Goal: Information Seeking & Learning: Learn about a topic

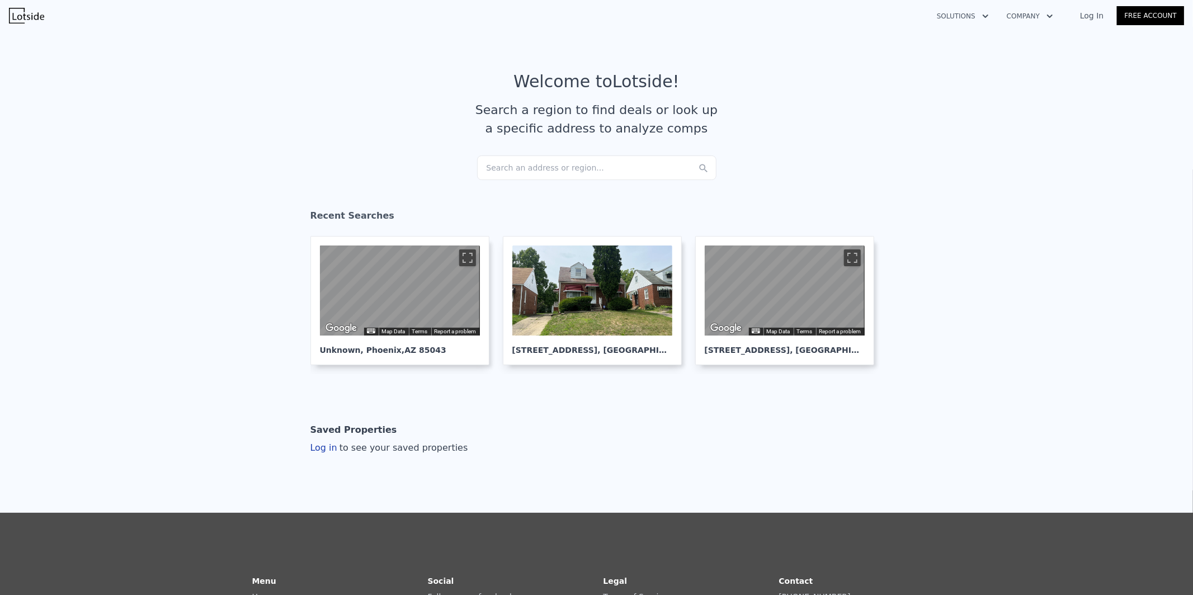
click at [546, 171] on div "Search an address or region..." at bounding box center [596, 167] width 239 height 25
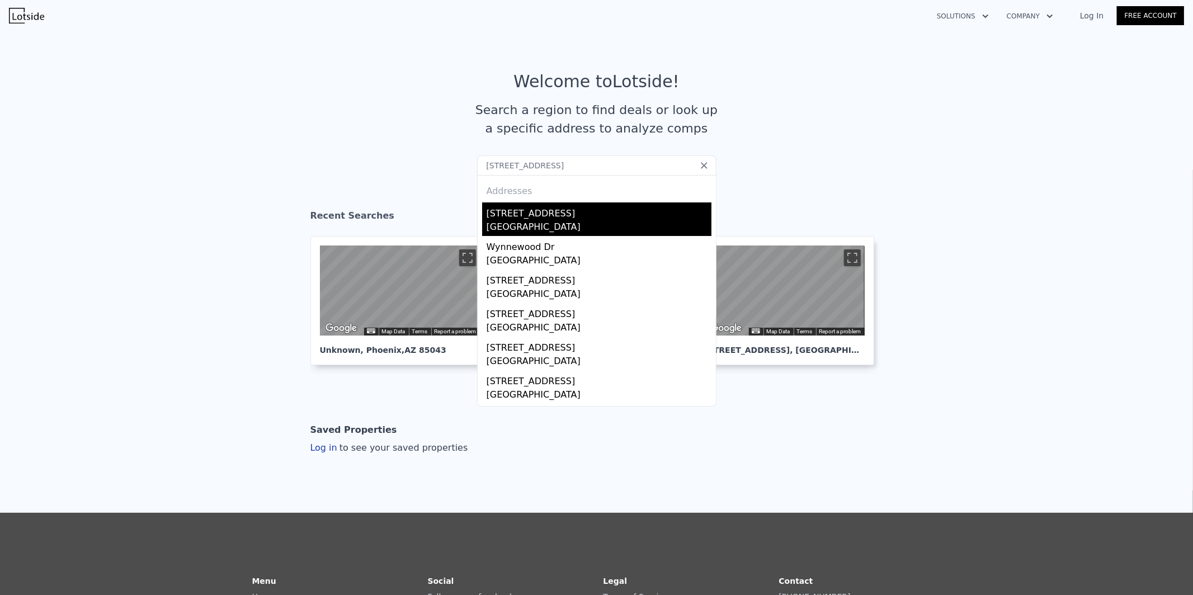
type input "[STREET_ADDRESS]"
click at [527, 211] on div "[STREET_ADDRESS]" at bounding box center [599, 211] width 225 height 18
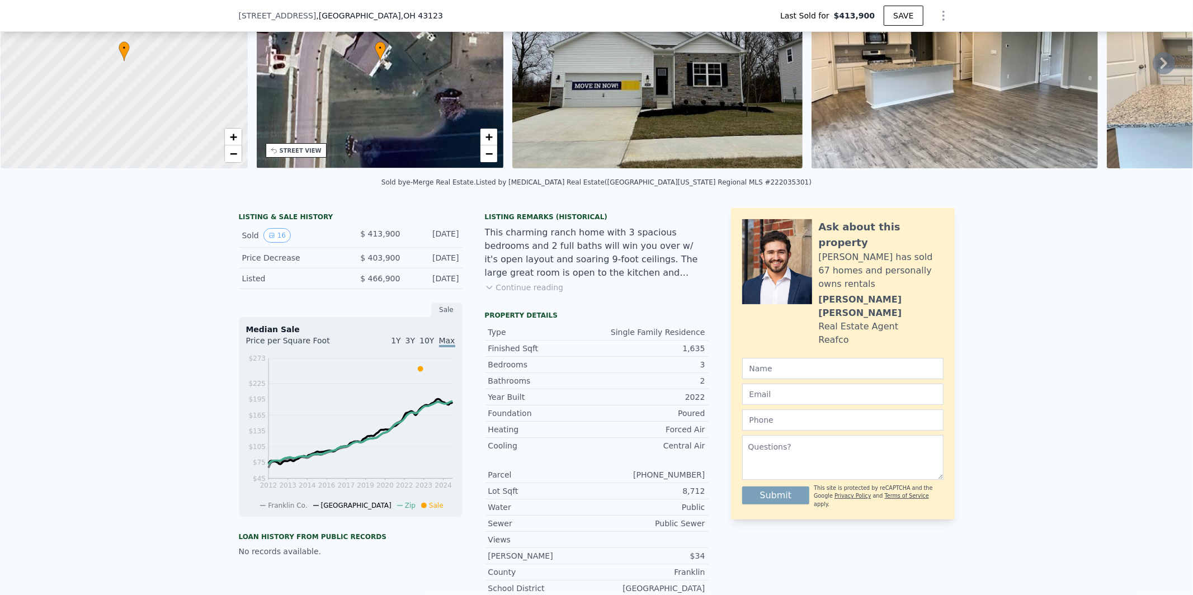
scroll to position [310, 0]
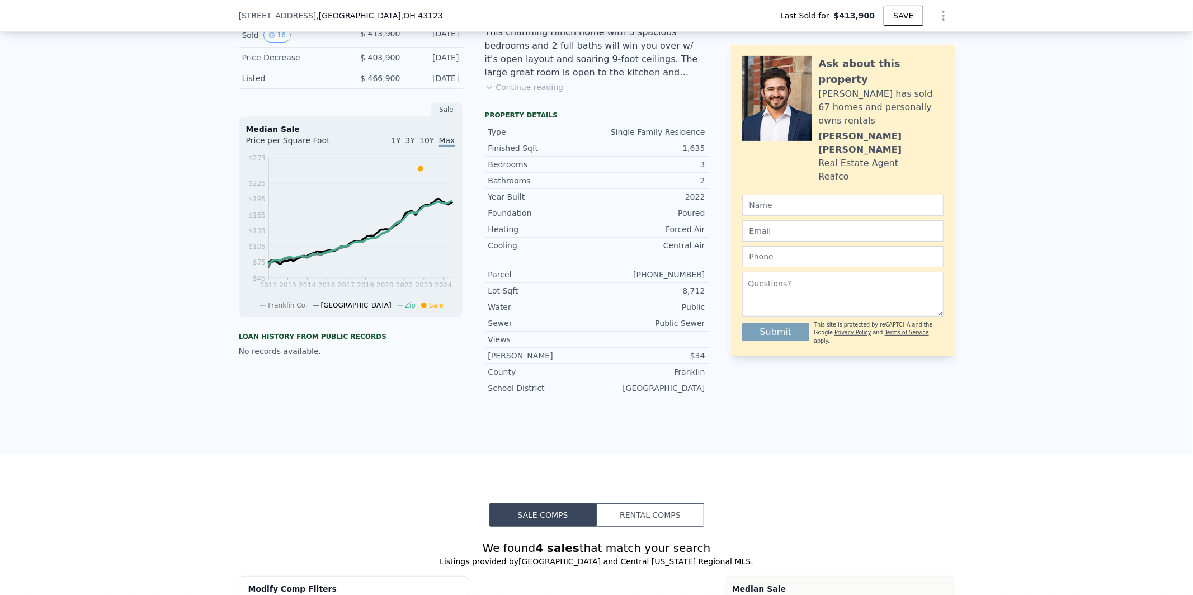
type input "$ 402,000"
type input "-$ 58,396"
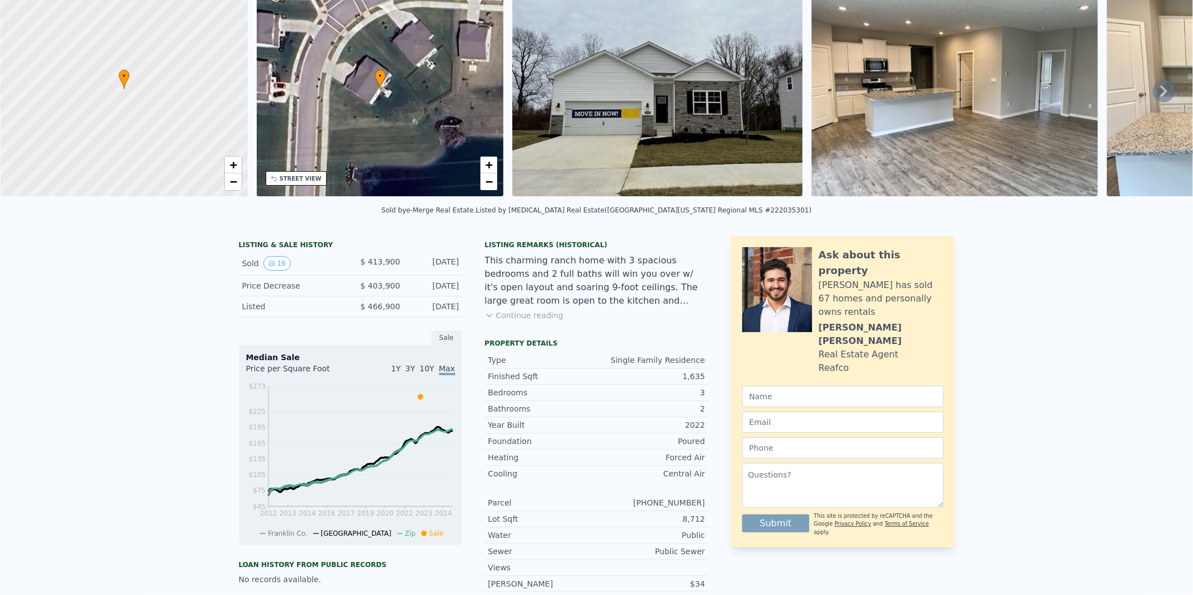
scroll to position [0, 0]
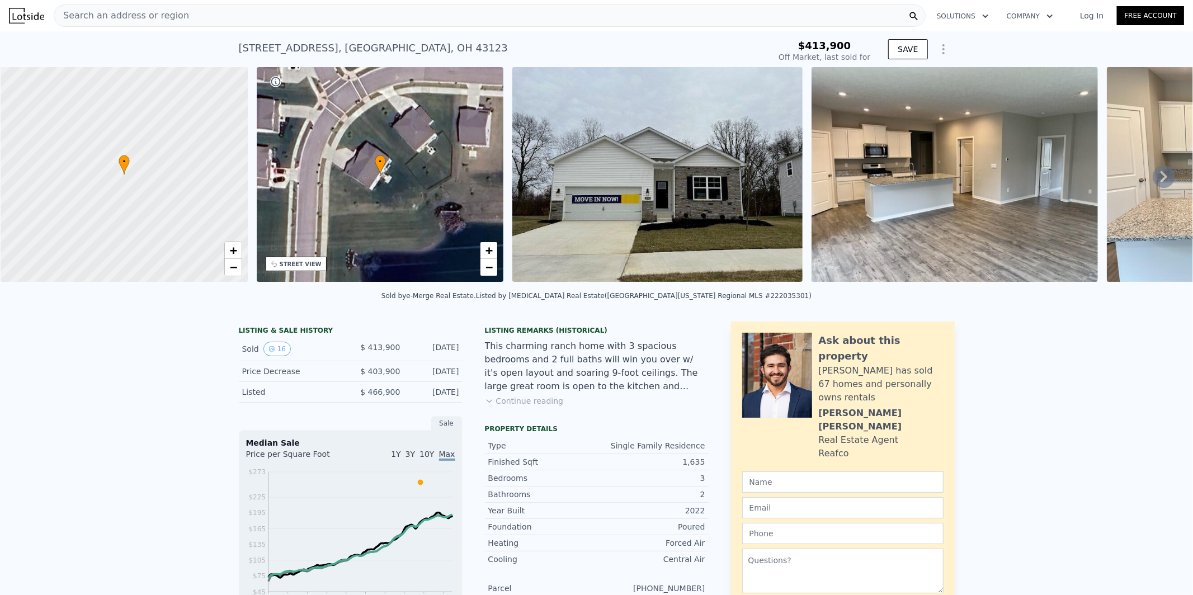
click at [607, 9] on div "Search an address or region" at bounding box center [490, 15] width 872 height 22
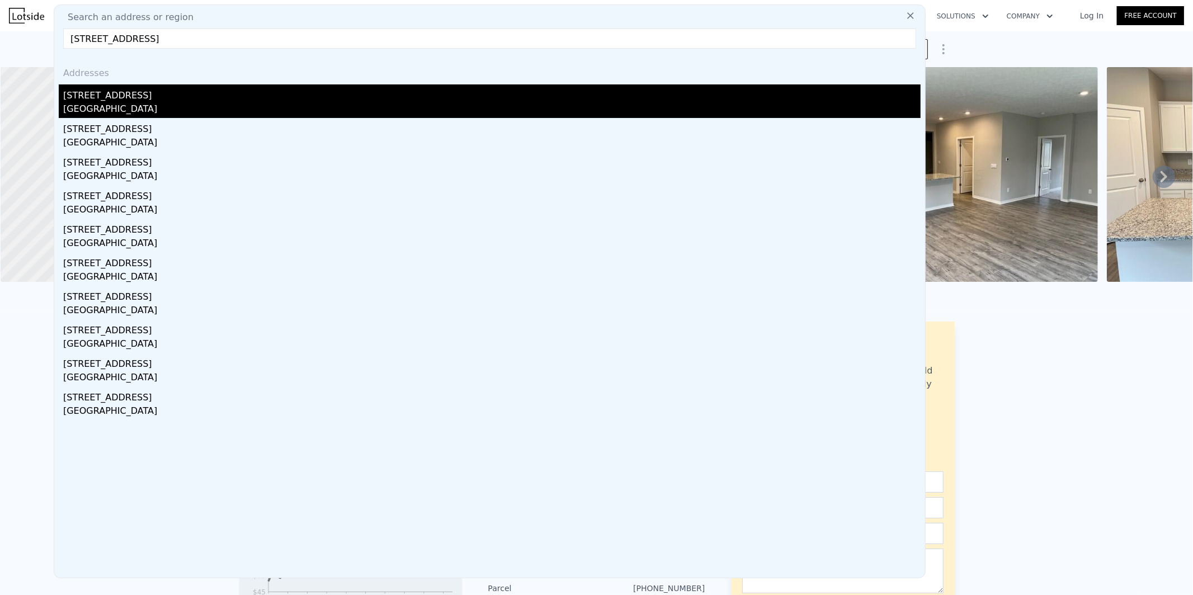
type input "[STREET_ADDRESS]"
click at [325, 96] on div "[STREET_ADDRESS]" at bounding box center [491, 93] width 857 height 18
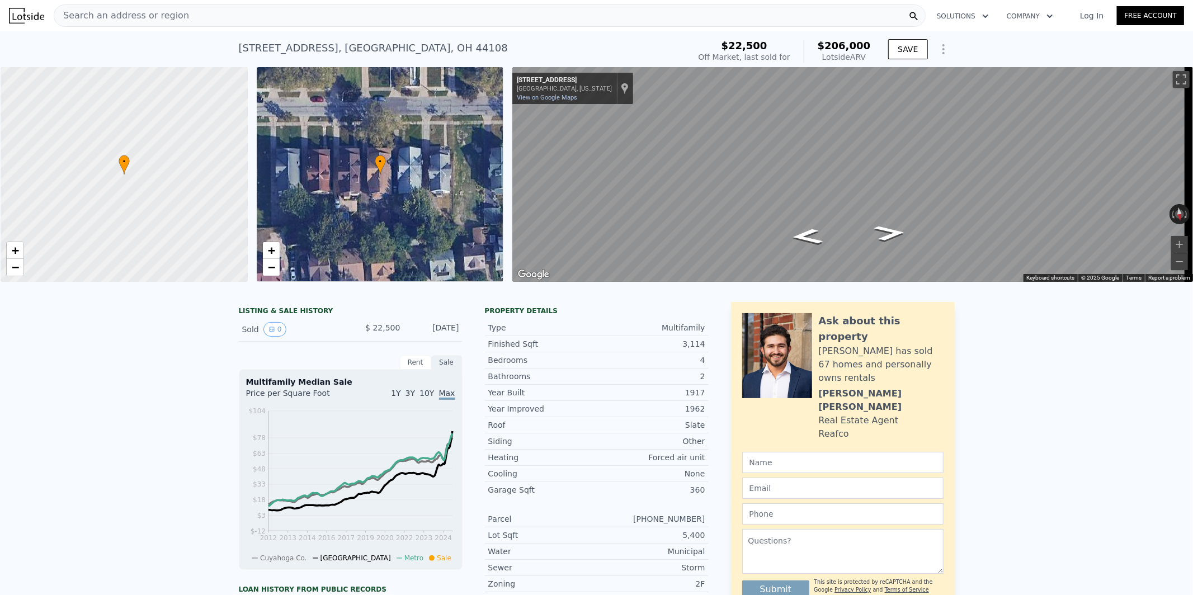
click at [471, 18] on div "Search an address or region" at bounding box center [490, 15] width 872 height 22
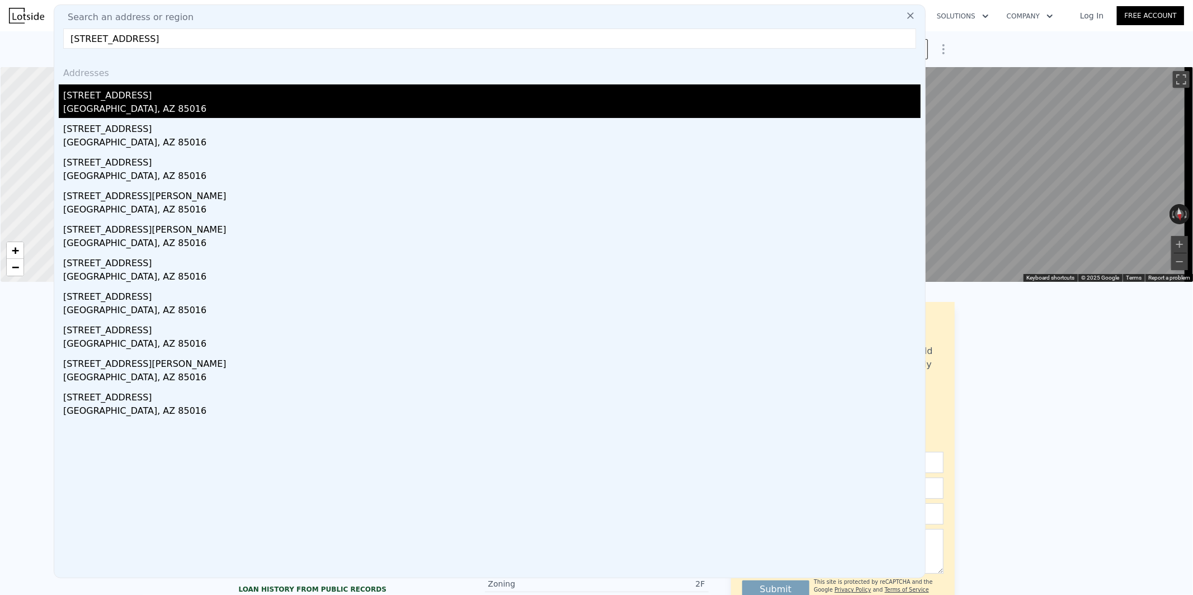
type input "[STREET_ADDRESS]"
click at [427, 91] on div "[STREET_ADDRESS]" at bounding box center [491, 93] width 857 height 18
